Goal: Find specific page/section: Find specific page/section

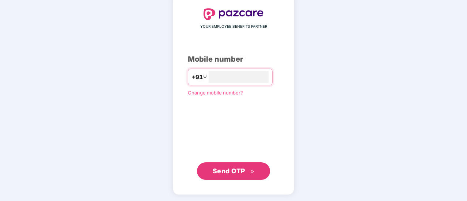
type input "**********"
click at [245, 171] on span "Send OTP" at bounding box center [234, 171] width 42 height 10
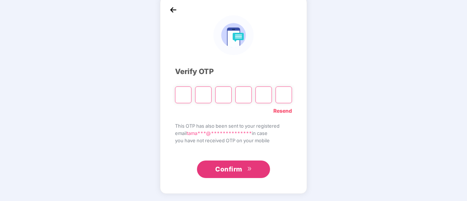
scroll to position [37, 0]
click at [185, 94] on input "Please enter verification code. Digit 1" at bounding box center [183, 95] width 16 height 17
type input "*"
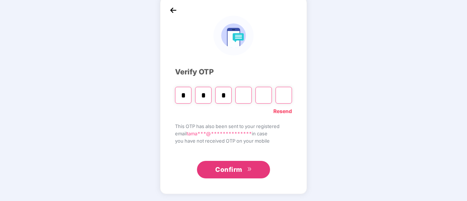
type input "*"
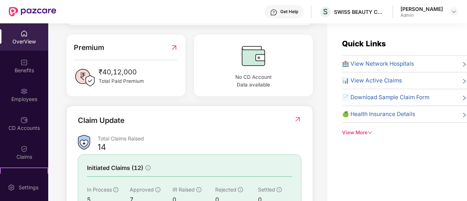
scroll to position [183, 0]
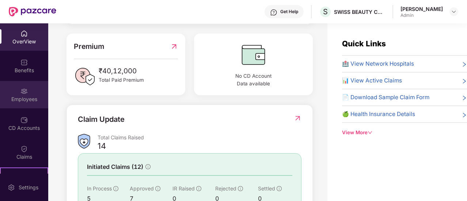
click at [26, 95] on div "Employees" at bounding box center [24, 94] width 48 height 27
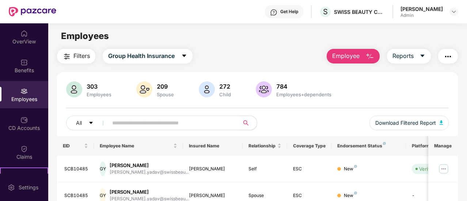
click at [171, 125] on input "text" at bounding box center [170, 123] width 117 height 11
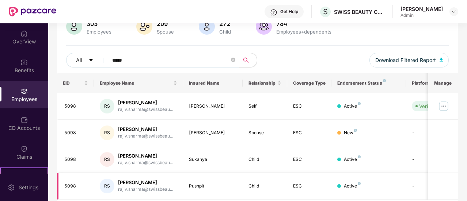
scroll to position [73, 0]
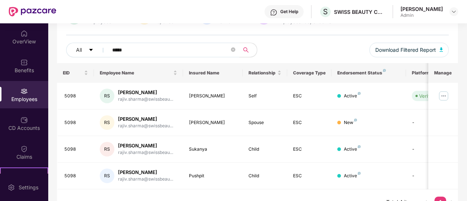
type input "*****"
